Goal: Task Accomplishment & Management: Manage account settings

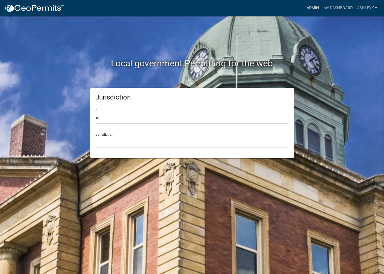
click at [309, 3] on link "Admin" at bounding box center [312, 8] width 17 height 11
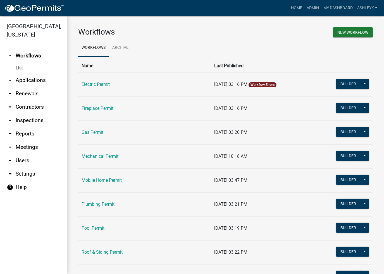
click at [15, 112] on link "arrow_drop_down Contractors" at bounding box center [33, 106] width 67 height 13
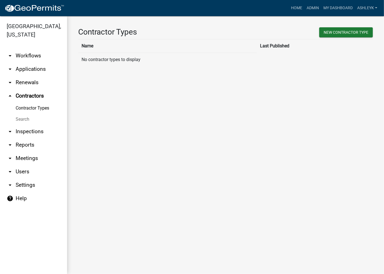
click at [16, 122] on link "Search" at bounding box center [33, 119] width 67 height 11
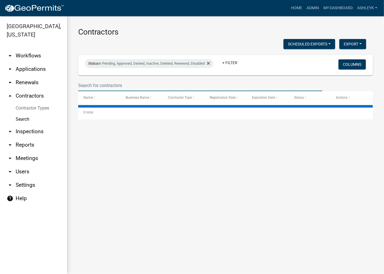
click at [106, 87] on input "text" at bounding box center [200, 85] width 244 height 11
select select "3: 100"
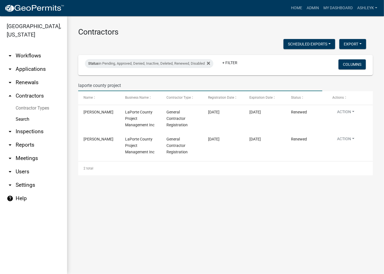
type input "laporte county project"
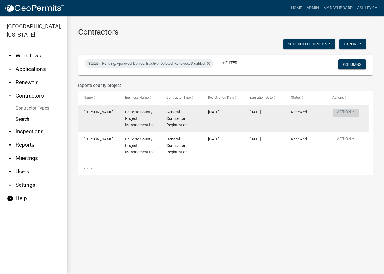
click at [343, 112] on button "Action" at bounding box center [345, 113] width 26 height 8
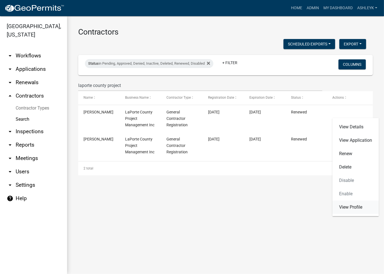
click at [350, 208] on link "View Profile" at bounding box center [355, 207] width 46 height 13
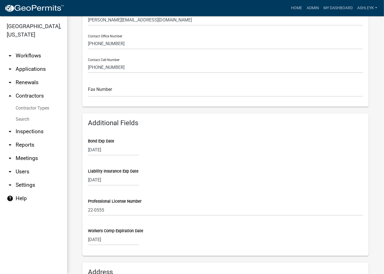
scroll to position [195, 0]
